Goal: Use online tool/utility: Utilize a website feature to perform a specific function

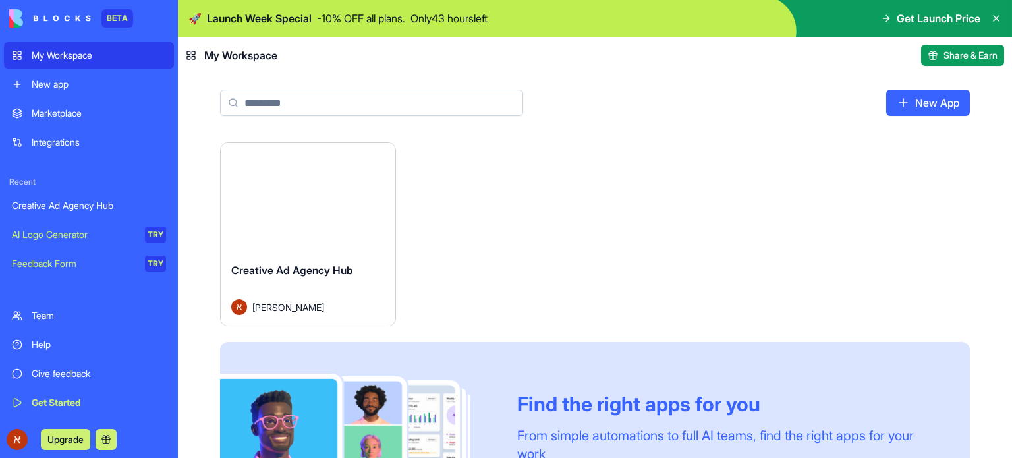
click at [934, 97] on link "New App" at bounding box center [928, 103] width 84 height 26
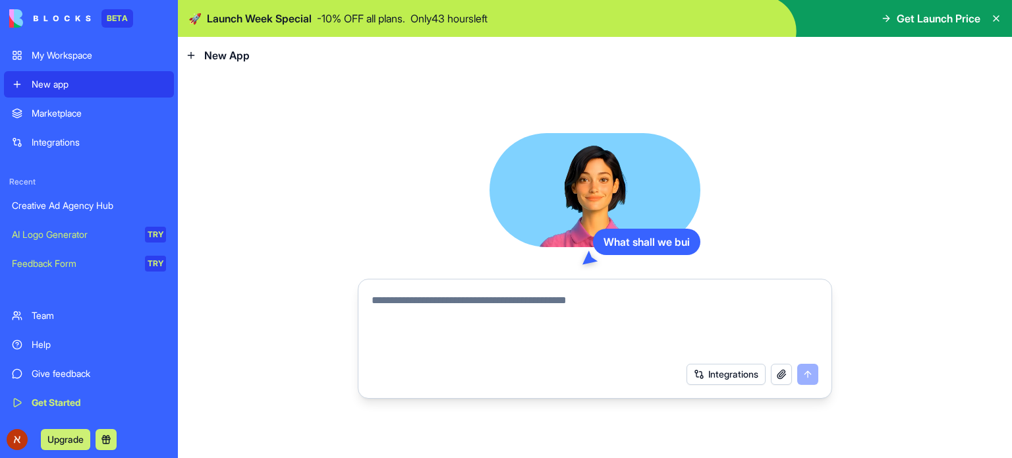
type textarea "**********"
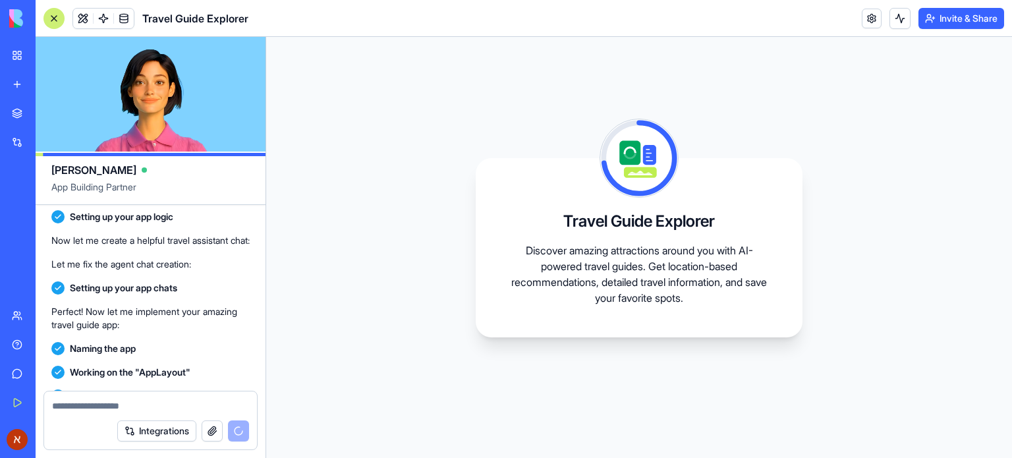
scroll to position [693, 0]
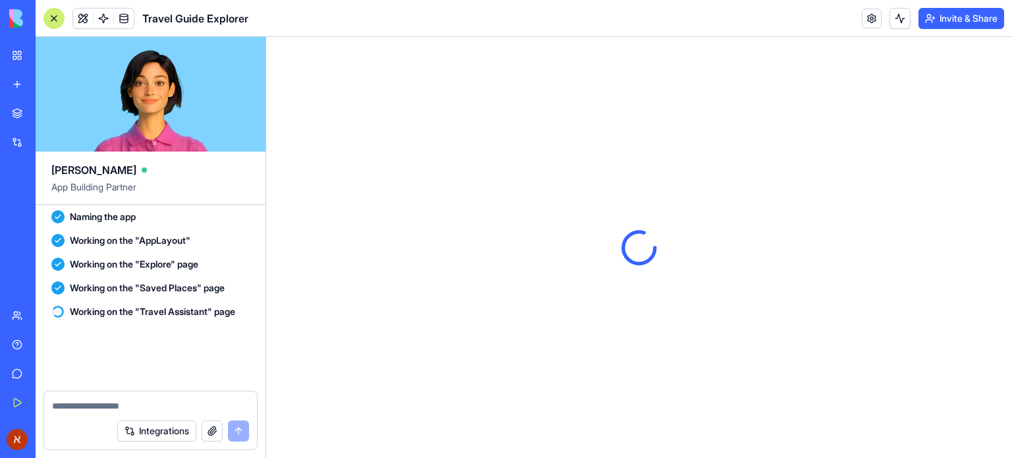
scroll to position [888, 0]
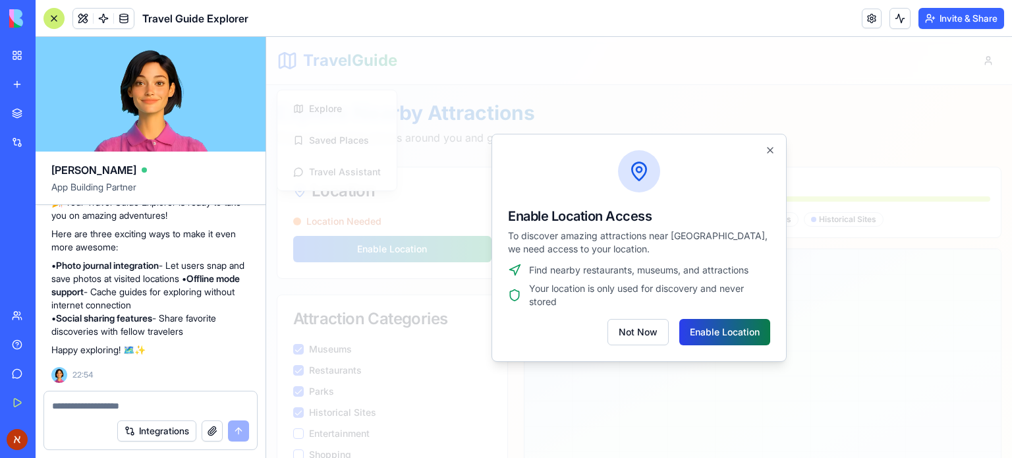
click at [732, 337] on button "Enable Location" at bounding box center [724, 332] width 91 height 26
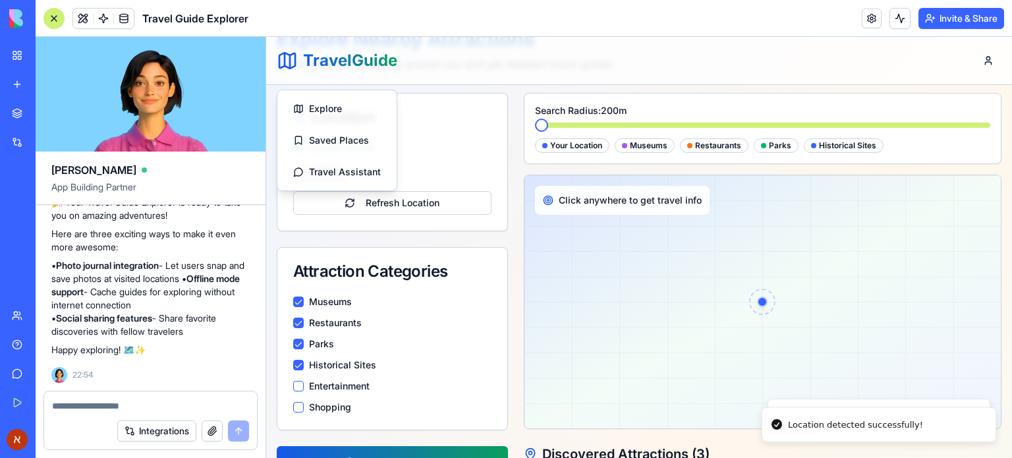
scroll to position [66, 0]
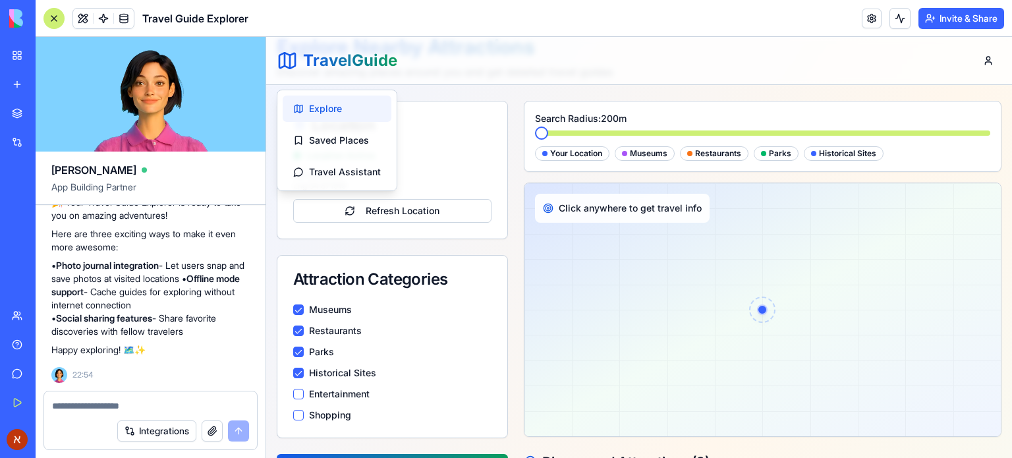
click at [342, 119] on button "Explore" at bounding box center [337, 108] width 109 height 26
click at [470, 165] on div "Location Active [GEOGRAPHIC_DATA] Refresh Location" at bounding box center [392, 186] width 198 height 74
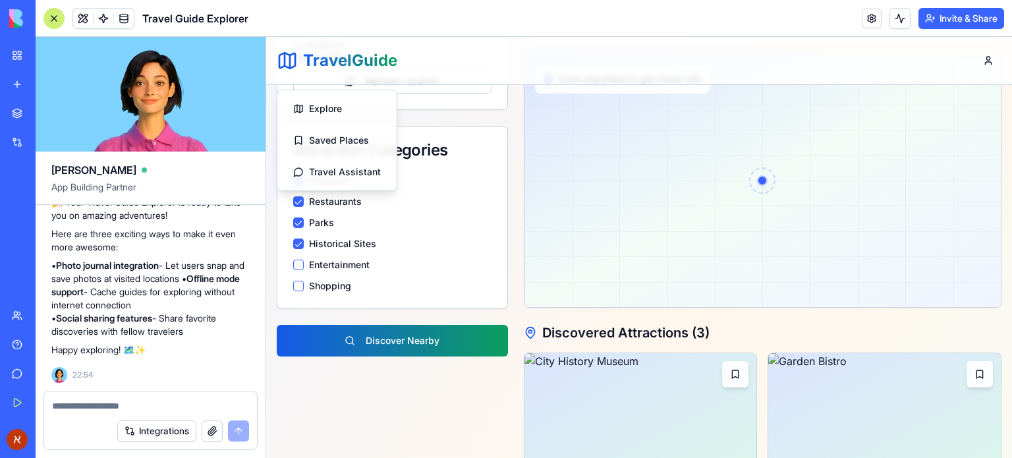
scroll to position [198, 0]
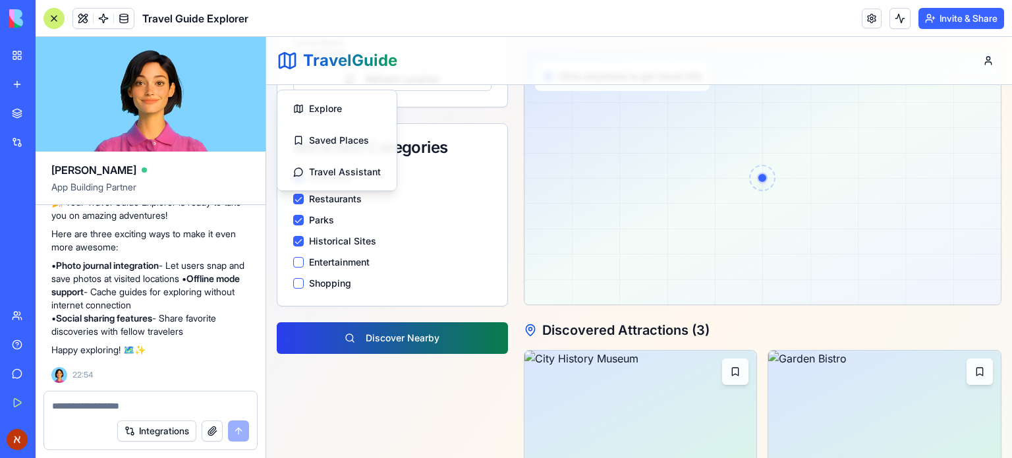
click at [440, 339] on button "Discover Nearby" at bounding box center [392, 338] width 231 height 32
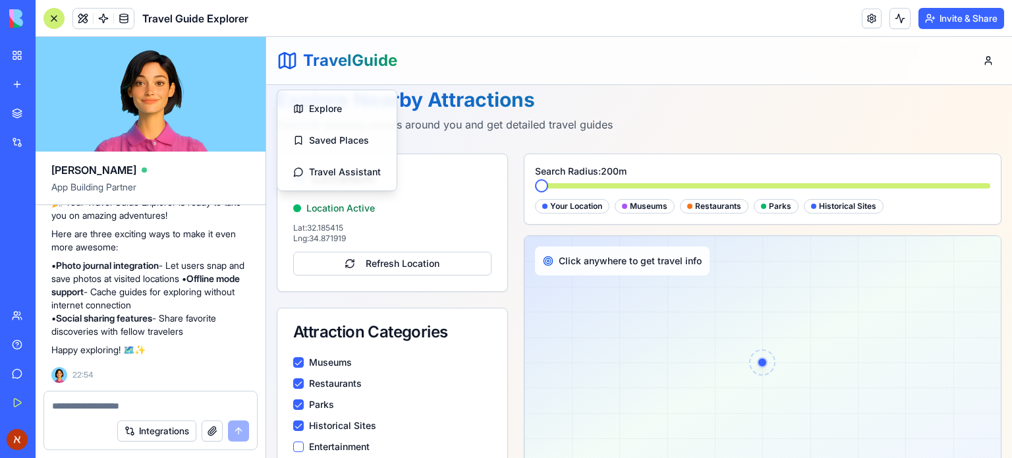
scroll to position [0, 0]
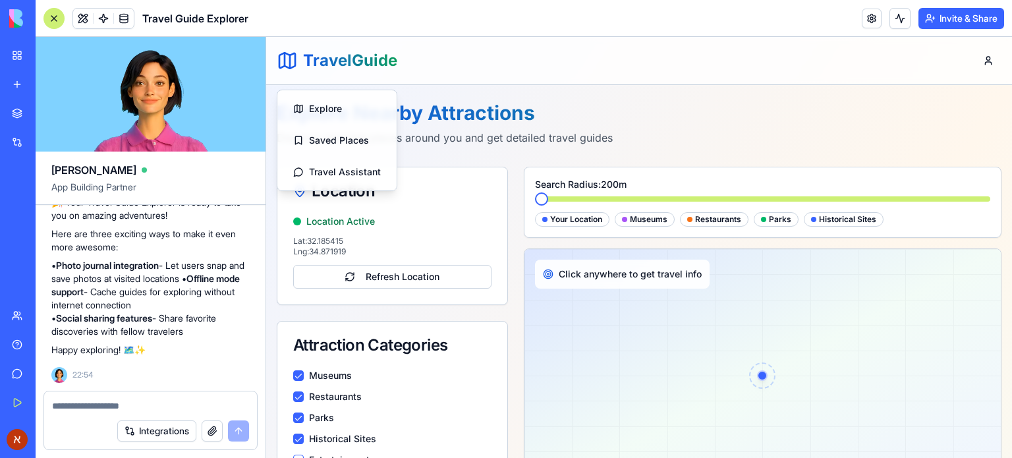
click at [637, 271] on span "Click anywhere to get travel info" at bounding box center [629, 273] width 143 height 13
click at [751, 317] on div at bounding box center [762, 375] width 476 height 253
click at [758, 287] on div at bounding box center [762, 375] width 476 height 253
click at [844, 284] on div at bounding box center [762, 375] width 476 height 253
click at [869, 314] on div at bounding box center [762, 375] width 476 height 253
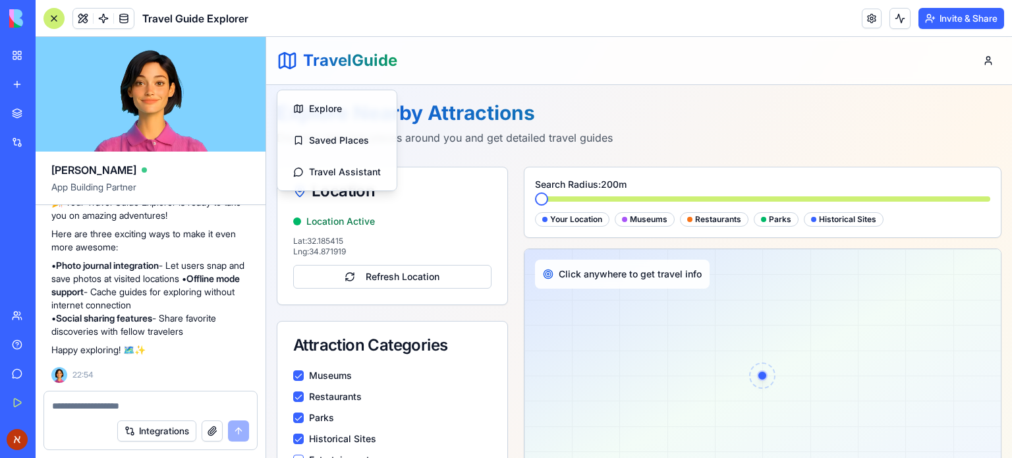
click at [774, 271] on div at bounding box center [762, 375] width 476 height 253
click at [635, 273] on span "Click anywhere to get travel info" at bounding box center [629, 273] width 143 height 13
click at [410, 278] on button "Refresh Location" at bounding box center [392, 277] width 198 height 24
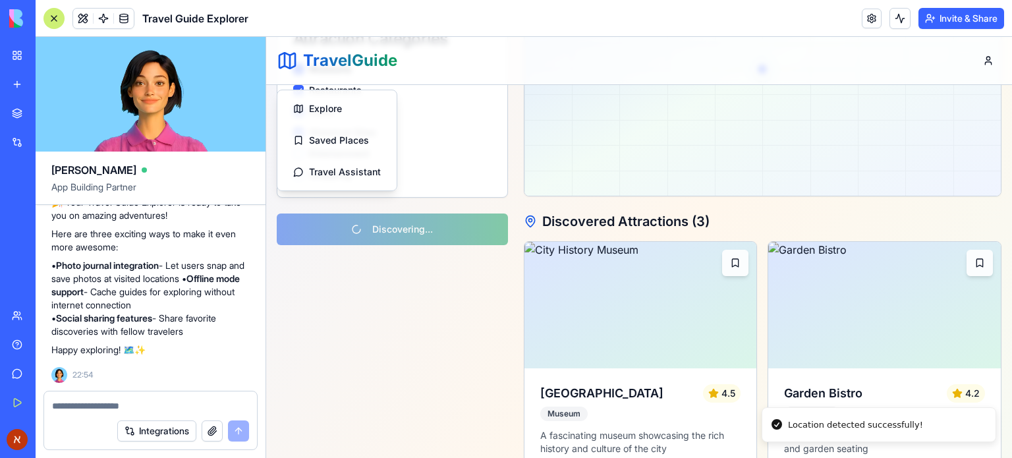
scroll to position [329, 0]
